Goal: Information Seeking & Learning: Learn about a topic

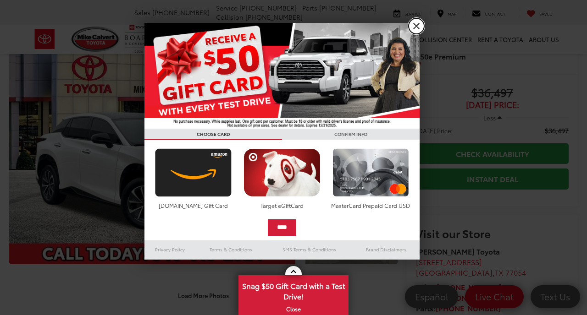
click at [416, 28] on link "X" at bounding box center [417, 26] width 16 height 16
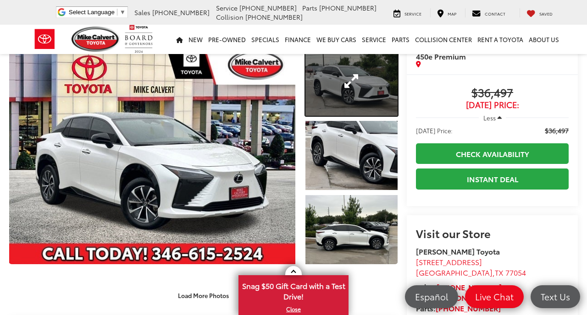
click at [337, 81] on link "Expand Photo 1" at bounding box center [351, 81] width 92 height 69
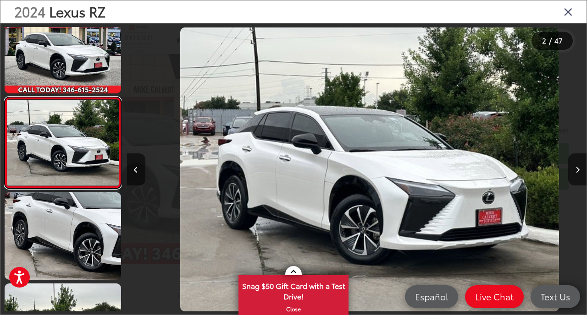
scroll to position [0, 459]
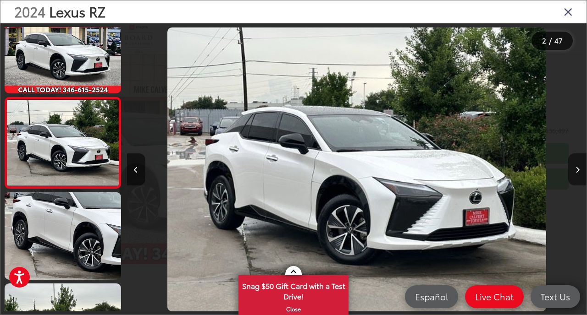
click at [575, 173] on button "Next image" at bounding box center [577, 170] width 18 height 32
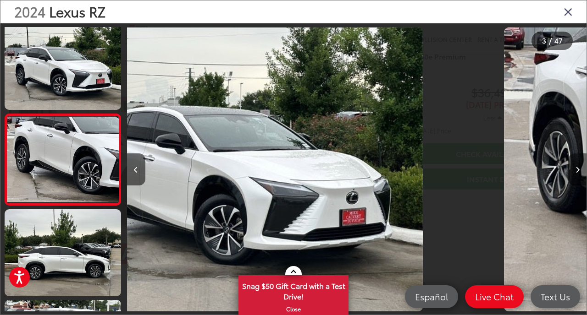
scroll to position [112, 0]
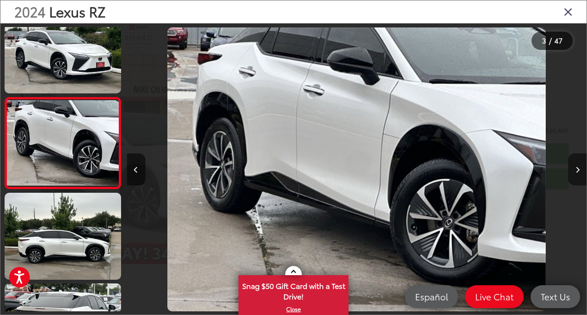
click at [575, 173] on button "Next image" at bounding box center [577, 170] width 18 height 32
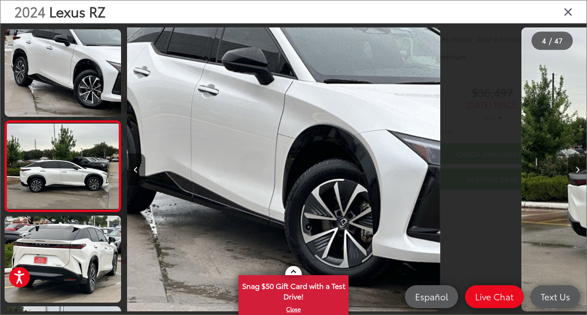
scroll to position [203, 0]
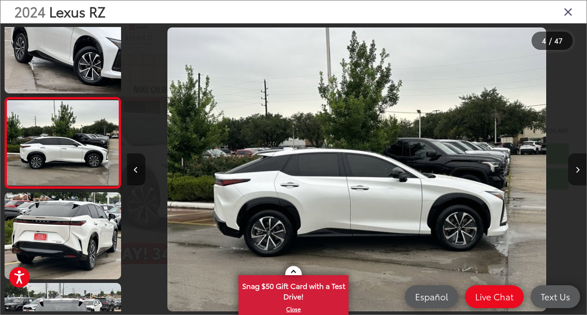
click at [577, 170] on icon "Next image" at bounding box center [577, 170] width 4 height 6
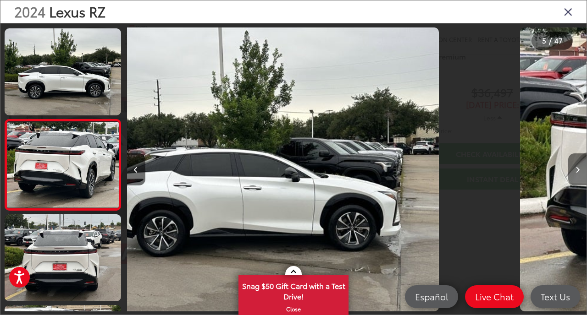
scroll to position [294, 0]
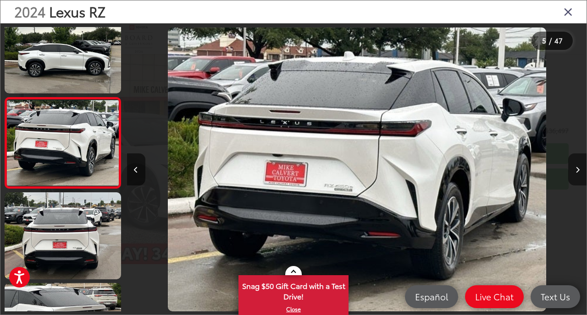
click at [577, 170] on icon "Next image" at bounding box center [577, 170] width 4 height 6
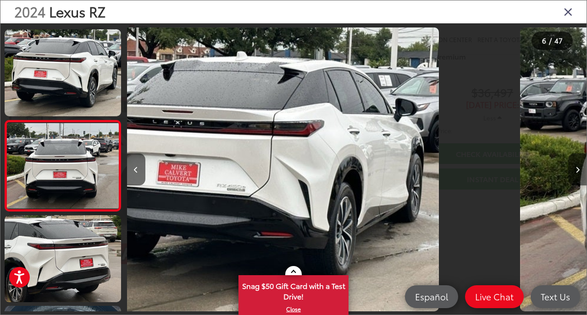
scroll to position [385, 0]
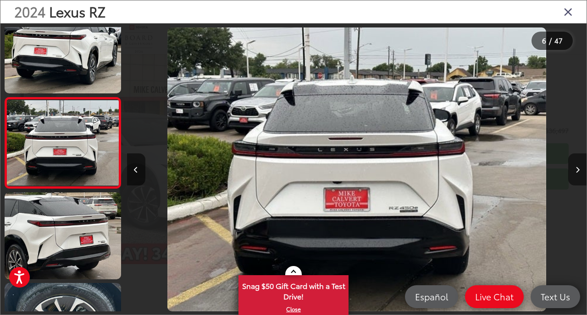
click at [577, 170] on icon "Next image" at bounding box center [577, 170] width 4 height 6
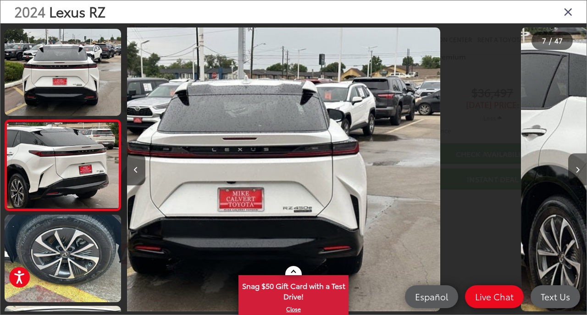
scroll to position [476, 0]
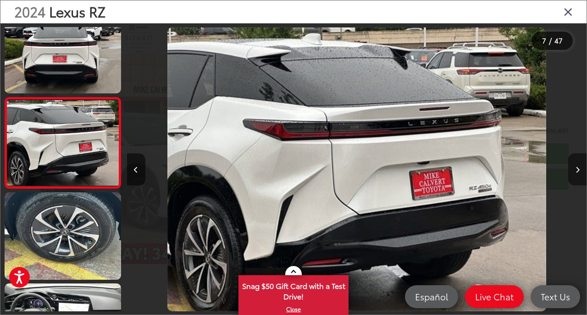
click at [577, 170] on icon "Next image" at bounding box center [577, 170] width 4 height 6
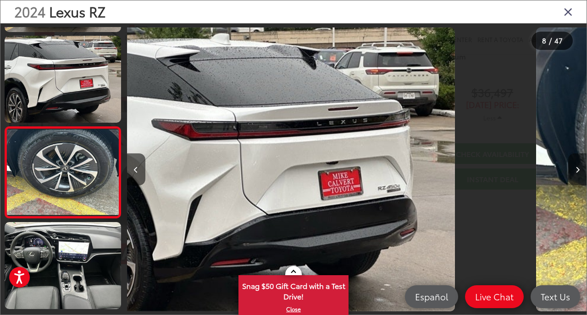
scroll to position [566, 0]
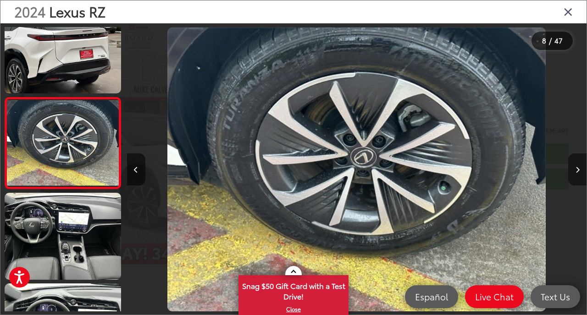
click at [577, 170] on icon "Next image" at bounding box center [577, 170] width 4 height 6
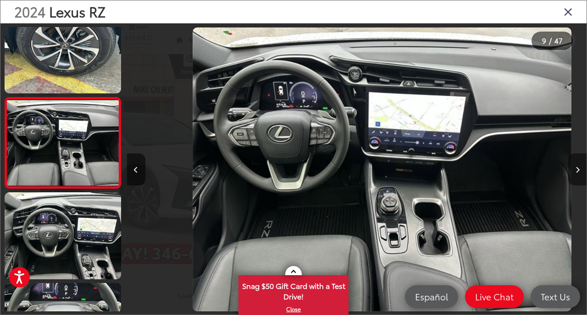
scroll to position [0, 3677]
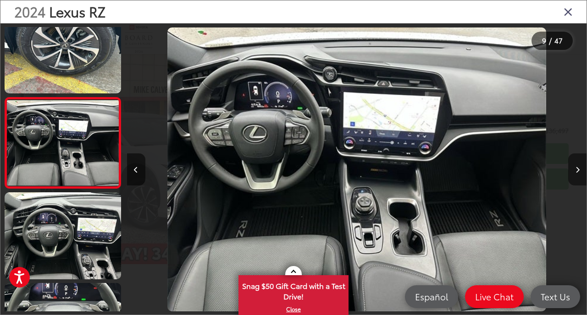
click at [581, 169] on button "Next image" at bounding box center [577, 170] width 18 height 32
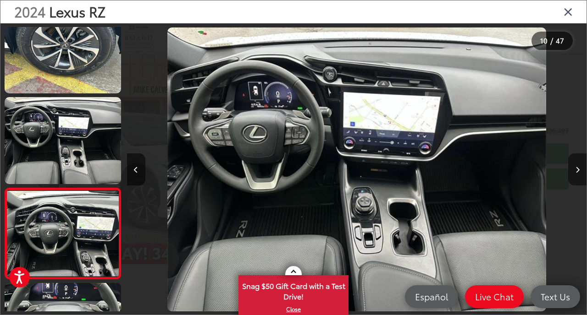
scroll to position [0, 0]
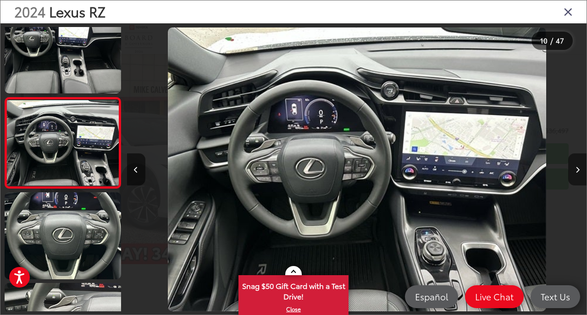
click at [581, 169] on button "Next image" at bounding box center [577, 170] width 18 height 32
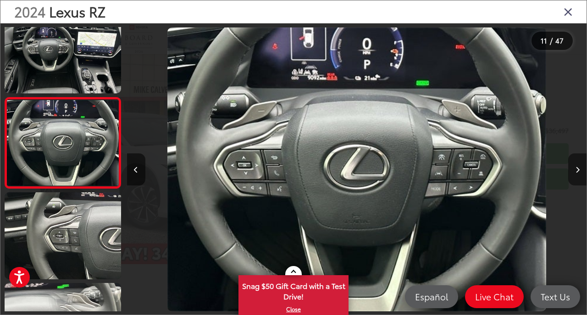
click at [581, 169] on button "Next image" at bounding box center [577, 170] width 18 height 32
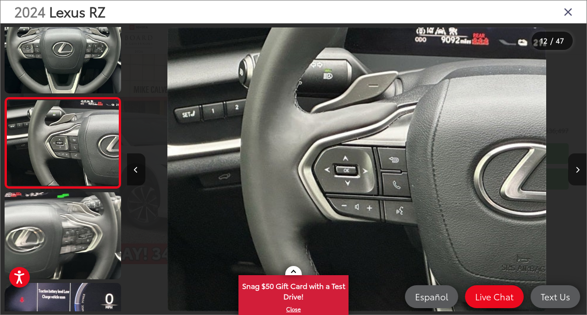
click at [581, 169] on button "Next image" at bounding box center [577, 170] width 18 height 32
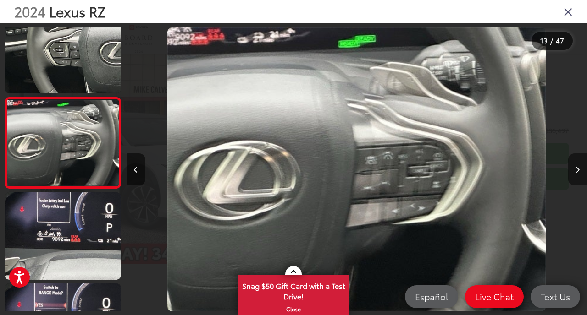
click at [579, 169] on icon "Next image" at bounding box center [577, 170] width 4 height 6
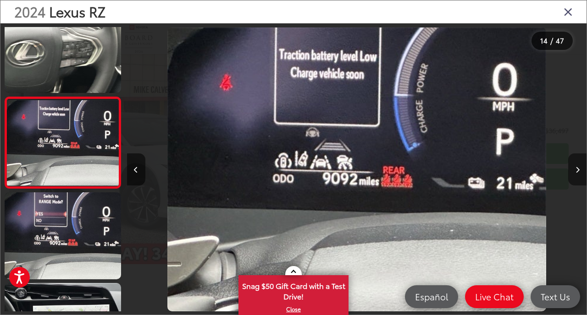
click at [579, 169] on icon "Next image" at bounding box center [577, 170] width 4 height 6
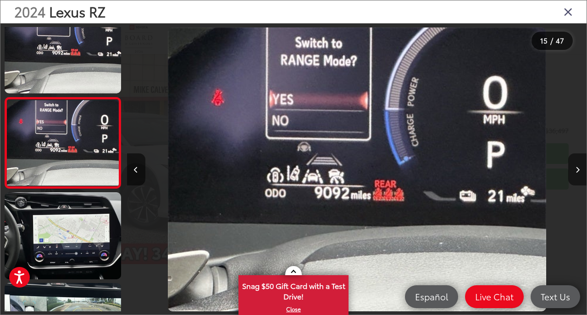
click at [579, 169] on icon "Next image" at bounding box center [577, 170] width 4 height 6
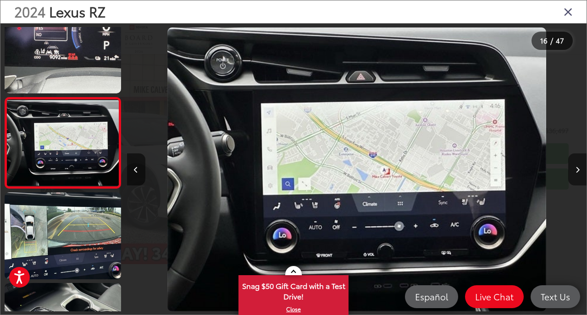
click at [579, 169] on icon "Next image" at bounding box center [577, 170] width 4 height 6
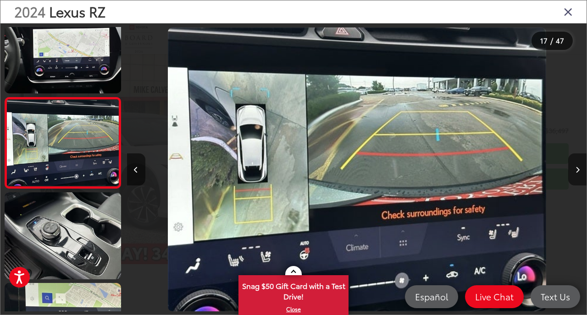
click at [579, 169] on icon "Next image" at bounding box center [577, 170] width 4 height 6
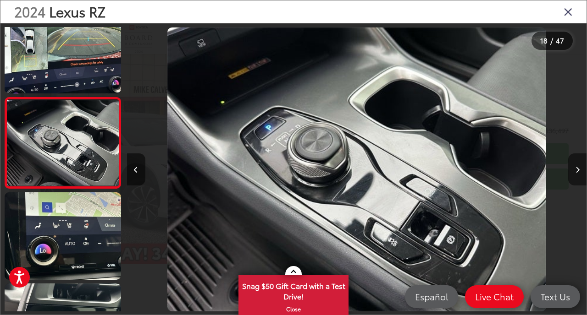
click at [579, 169] on icon "Next image" at bounding box center [577, 170] width 4 height 6
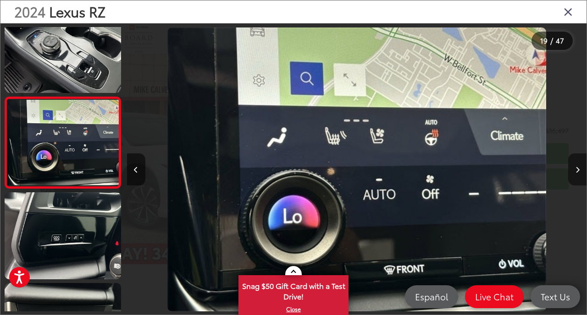
click at [579, 169] on icon "Next image" at bounding box center [577, 170] width 4 height 6
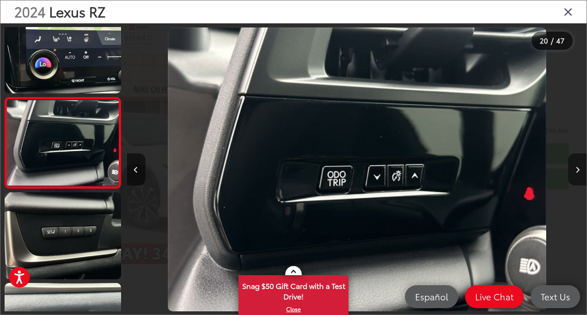
click at [579, 169] on icon "Next image" at bounding box center [577, 170] width 4 height 6
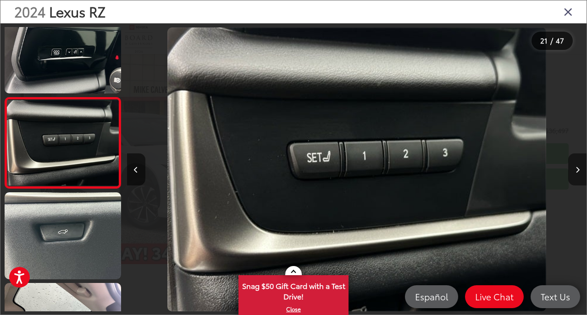
click at [579, 169] on icon "Next image" at bounding box center [577, 170] width 4 height 6
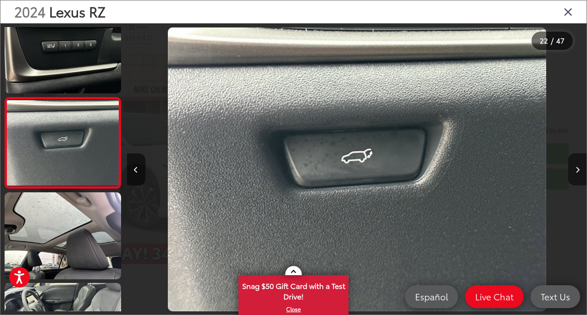
click at [579, 169] on icon "Next image" at bounding box center [577, 170] width 4 height 6
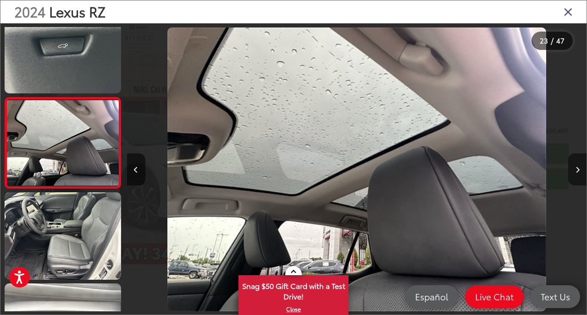
click at [579, 169] on icon "Next image" at bounding box center [577, 170] width 4 height 6
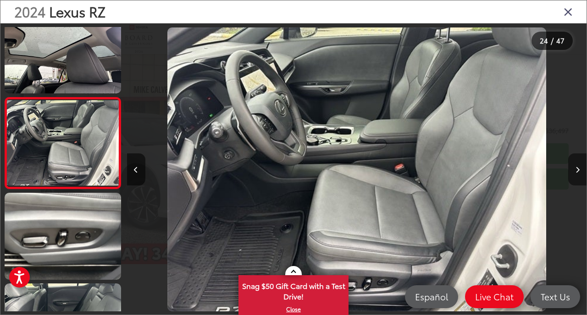
click at [579, 169] on icon "Next image" at bounding box center [577, 170] width 4 height 6
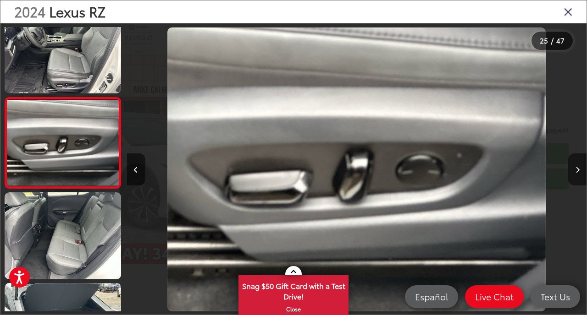
click at [579, 169] on icon "Next image" at bounding box center [577, 170] width 4 height 6
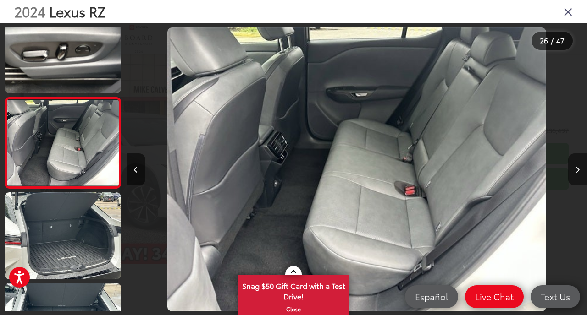
click at [579, 169] on icon "Next image" at bounding box center [577, 170] width 4 height 6
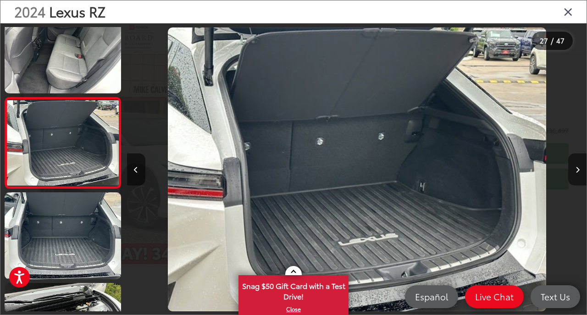
click at [579, 169] on icon "Next image" at bounding box center [577, 170] width 4 height 6
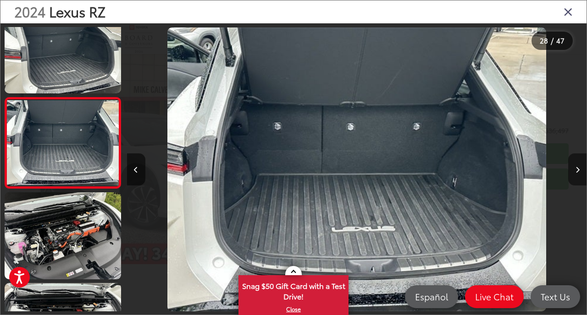
click at [579, 169] on icon "Next image" at bounding box center [577, 170] width 4 height 6
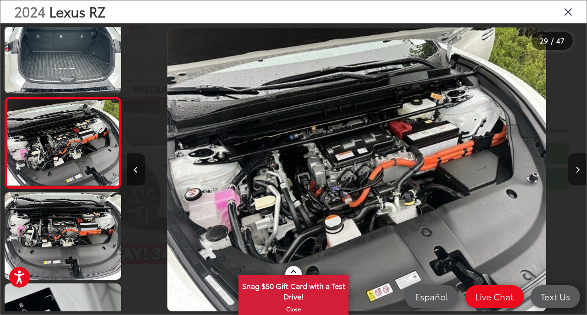
click at [579, 169] on icon "Next image" at bounding box center [577, 170] width 4 height 6
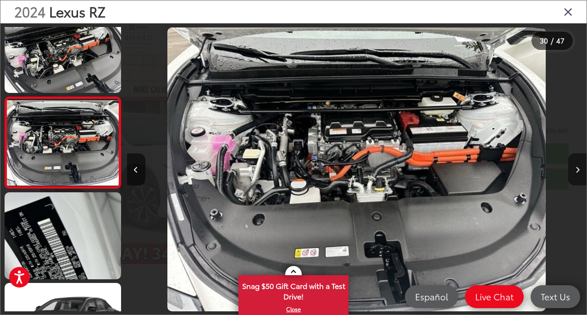
click at [579, 169] on icon "Next image" at bounding box center [577, 170] width 4 height 6
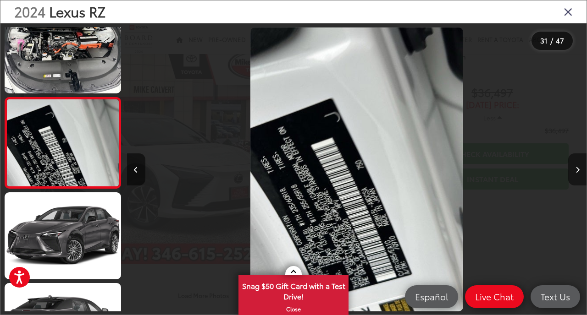
click at [579, 169] on icon "Next image" at bounding box center [577, 170] width 4 height 6
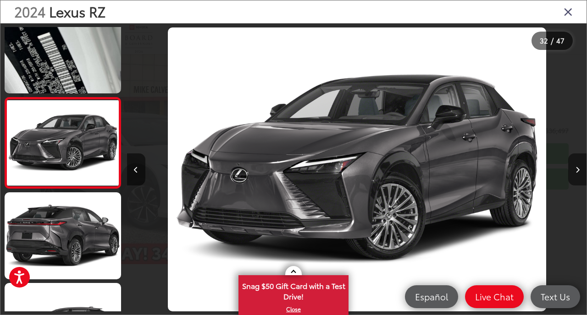
click at [579, 169] on icon "Next image" at bounding box center [577, 170] width 4 height 6
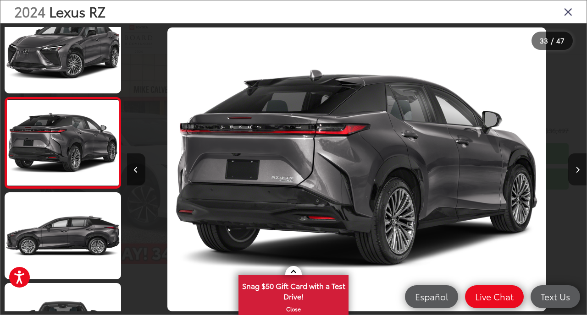
click at [579, 169] on icon "Next image" at bounding box center [577, 170] width 4 height 6
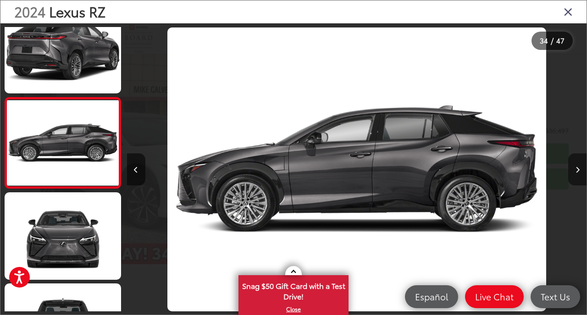
click at [579, 169] on icon "Next image" at bounding box center [577, 170] width 4 height 6
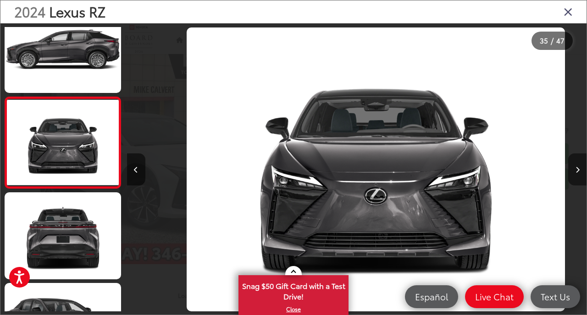
click at [579, 169] on icon "Next image" at bounding box center [577, 170] width 4 height 6
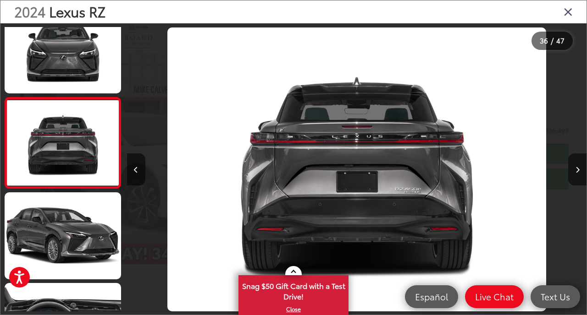
click at [566, 11] on icon "Close gallery" at bounding box center [568, 12] width 9 height 12
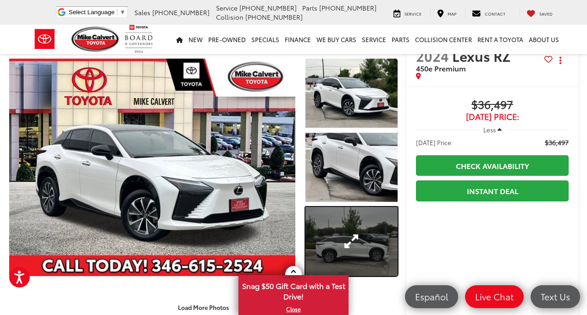
click at [330, 238] on link "Expand Photo 3" at bounding box center [351, 241] width 92 height 69
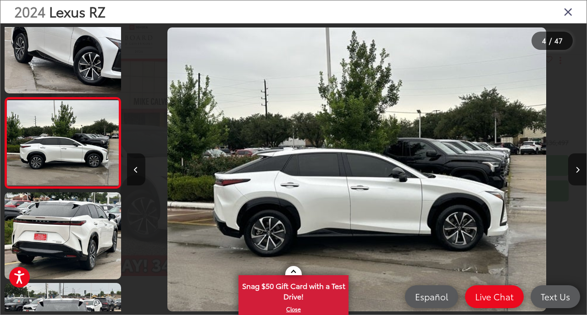
click at [564, 11] on icon "Close gallery" at bounding box center [568, 12] width 9 height 12
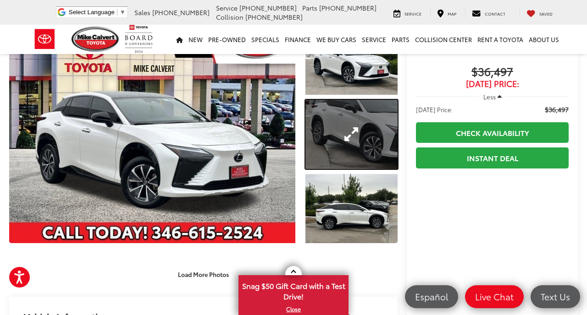
click at [339, 133] on link "Expand Photo 2" at bounding box center [351, 134] width 92 height 69
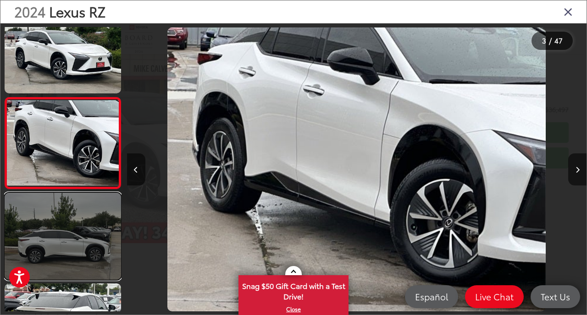
click at [101, 231] on link at bounding box center [63, 236] width 116 height 87
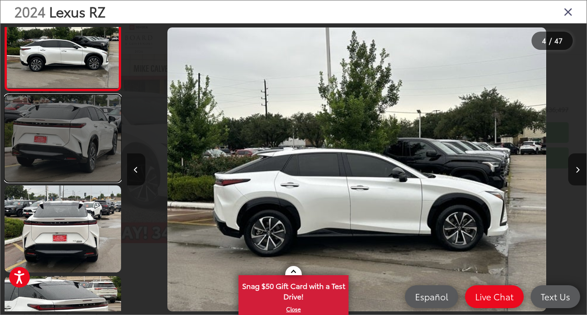
click at [88, 149] on link at bounding box center [63, 138] width 116 height 87
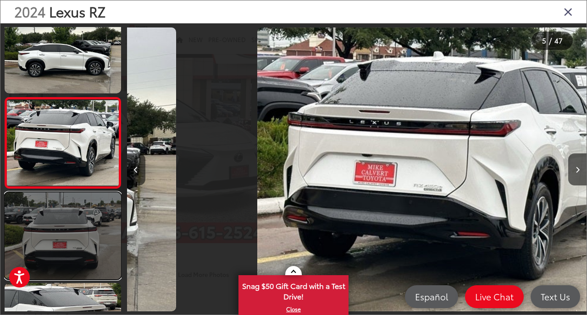
click at [69, 243] on link at bounding box center [63, 236] width 116 height 87
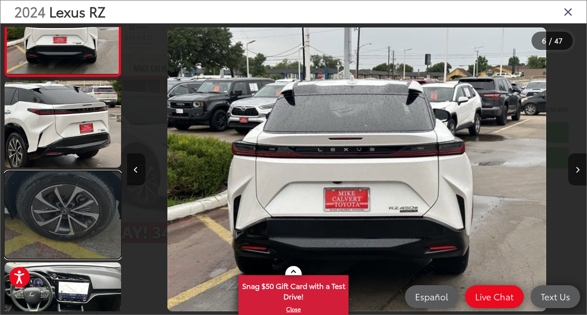
click at [76, 189] on link at bounding box center [63, 214] width 116 height 87
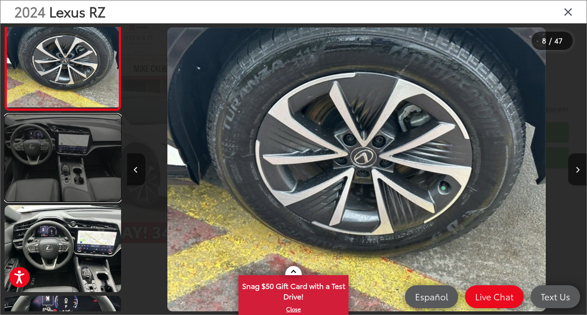
click at [83, 151] on link at bounding box center [63, 158] width 116 height 87
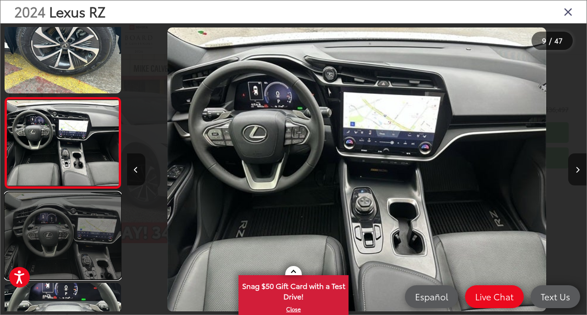
click at [64, 231] on link at bounding box center [63, 236] width 116 height 87
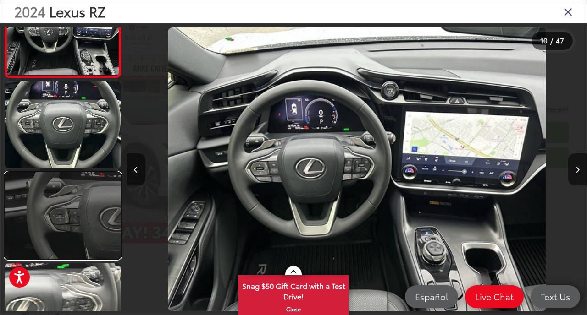
click at [73, 203] on link at bounding box center [63, 215] width 116 height 87
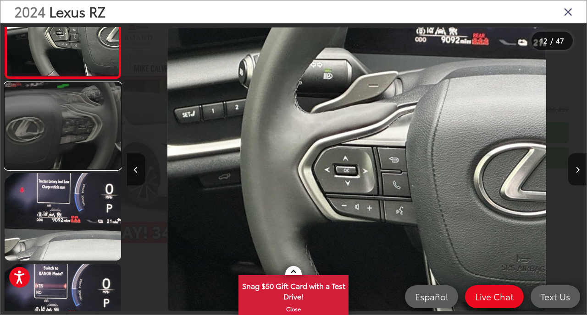
click at [87, 128] on link at bounding box center [63, 126] width 116 height 87
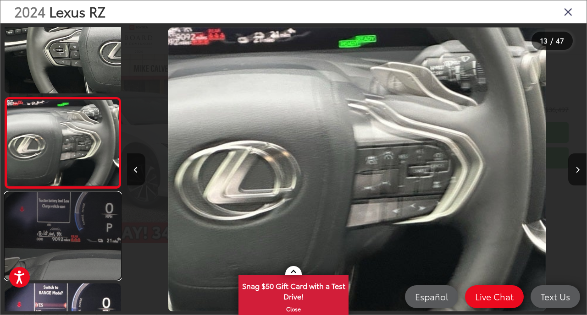
click at [72, 215] on link at bounding box center [63, 236] width 116 height 87
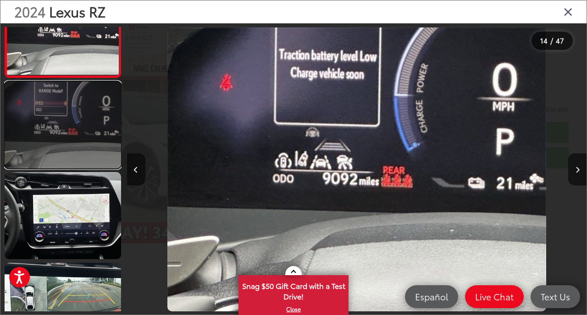
click at [86, 127] on link at bounding box center [63, 125] width 116 height 87
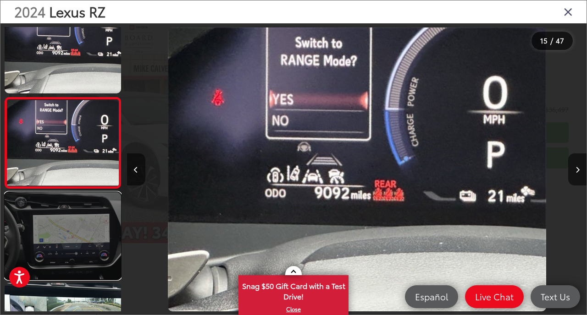
click at [65, 238] on link at bounding box center [63, 236] width 116 height 87
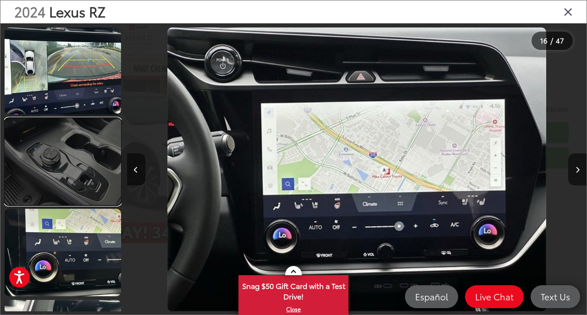
click at [72, 159] on link at bounding box center [63, 161] width 116 height 87
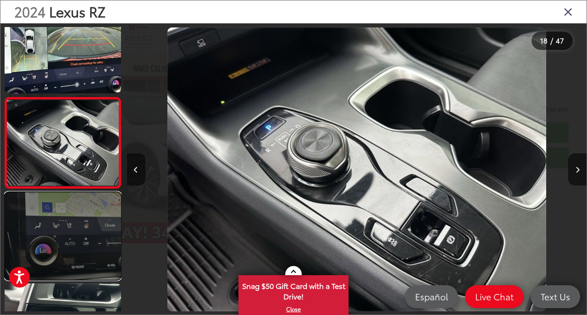
click at [62, 215] on link at bounding box center [63, 236] width 116 height 87
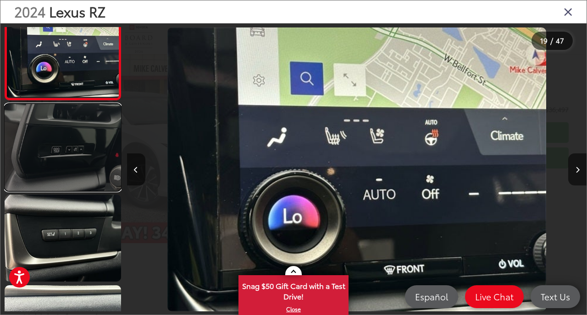
click at [76, 162] on link at bounding box center [63, 147] width 116 height 87
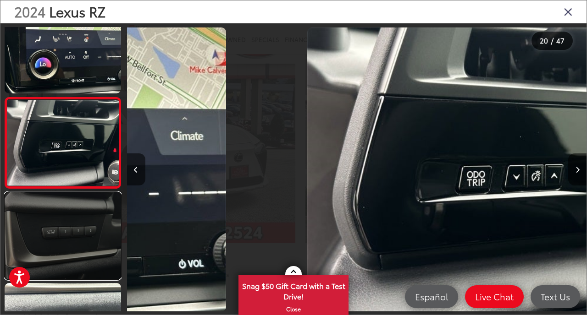
click at [62, 236] on link at bounding box center [63, 236] width 116 height 87
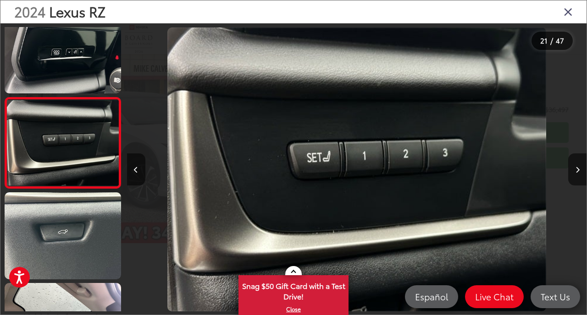
click at [567, 14] on icon "Close gallery" at bounding box center [568, 12] width 9 height 12
